Goal: Submit feedback/report problem

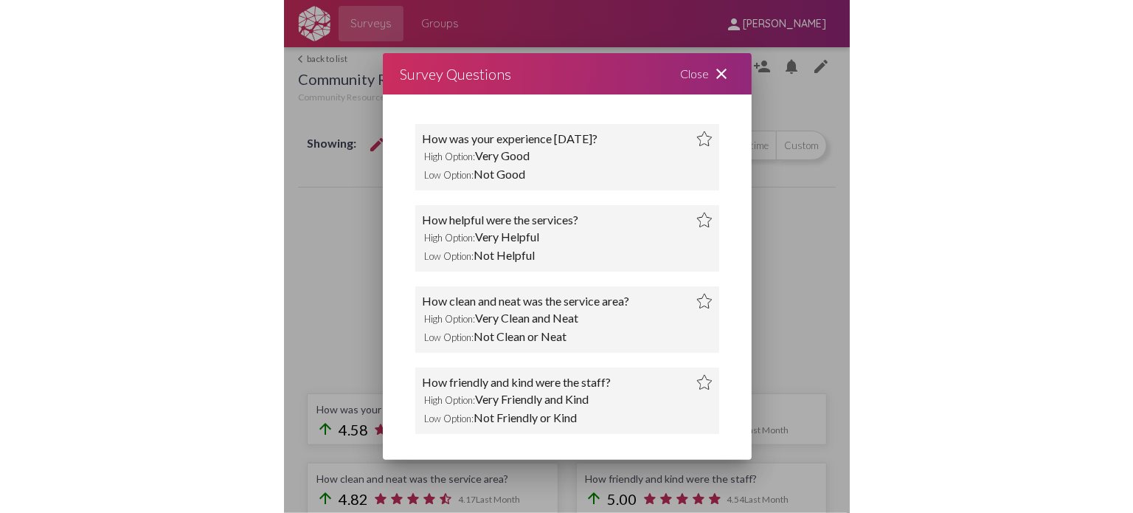
scroll to position [1127, 0]
